Goal: Task Accomplishment & Management: Manage account settings

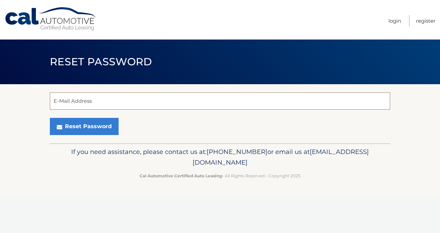
click at [178, 105] on input "E-Mail Address" at bounding box center [220, 100] width 340 height 17
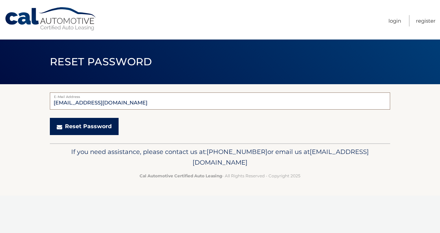
type input "vill1437@aol.com"
click at [88, 128] on button "Reset Password" at bounding box center [84, 126] width 69 height 17
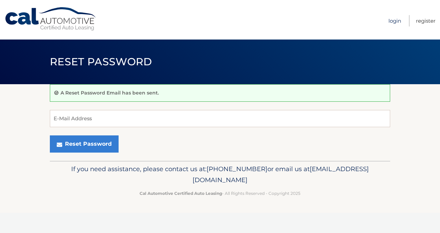
click at [395, 21] on link "Login" at bounding box center [394, 20] width 13 height 11
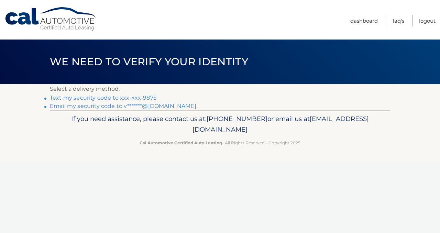
click at [132, 99] on link "Text my security code to xxx-xxx-9875" at bounding box center [103, 98] width 107 height 7
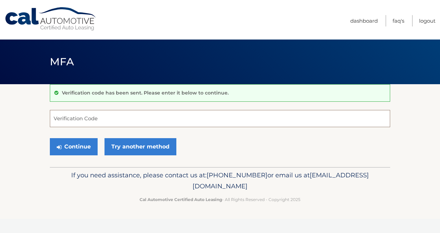
click at [118, 122] on input "Verification Code" at bounding box center [220, 118] width 340 height 17
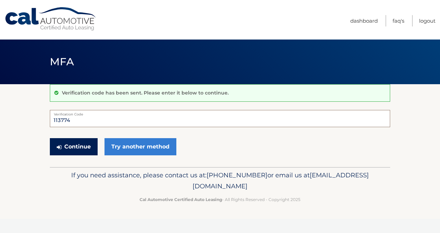
type input "113774"
click at [69, 145] on button "Continue" at bounding box center [74, 146] width 48 height 17
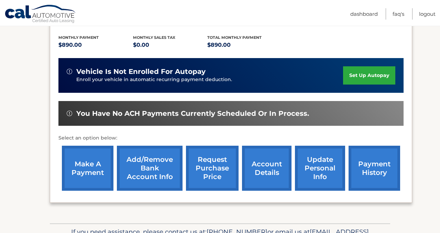
scroll to position [143, 0]
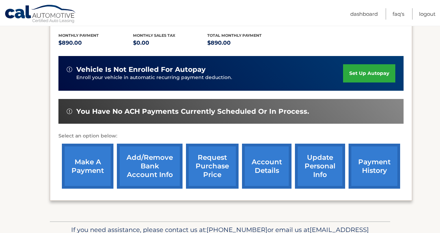
click at [86, 163] on link "make a payment" at bounding box center [88, 166] width 52 height 45
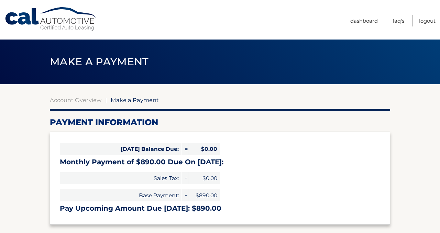
select select "Y2M4ODdiMmYtMGM5MS00ODFiLWIxZDgtYjA4ZWMwYTY3MWE4"
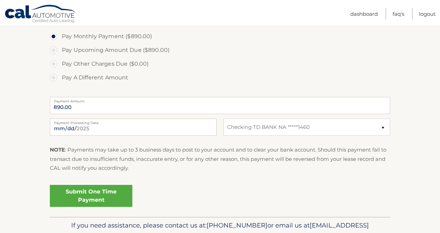
scroll to position [227, 0]
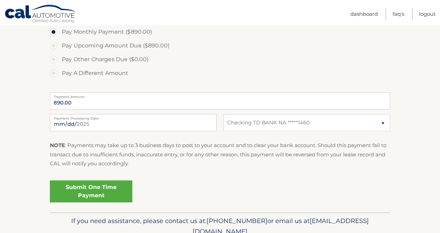
click at [87, 193] on link "Submit One Time Payment" at bounding box center [91, 191] width 82 height 22
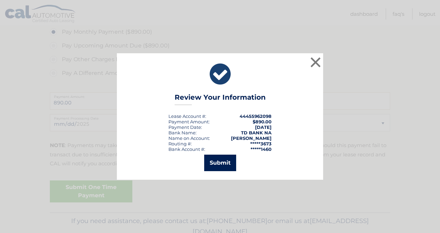
click at [223, 165] on button "Submit" at bounding box center [220, 163] width 32 height 16
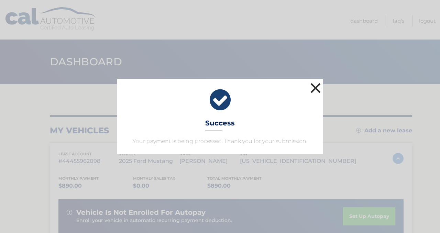
click at [317, 87] on button "×" at bounding box center [316, 88] width 14 height 14
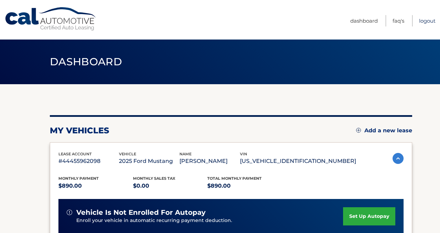
click at [428, 21] on link "Logout" at bounding box center [427, 20] width 16 height 11
